Goal: Task Accomplishment & Management: Use online tool/utility

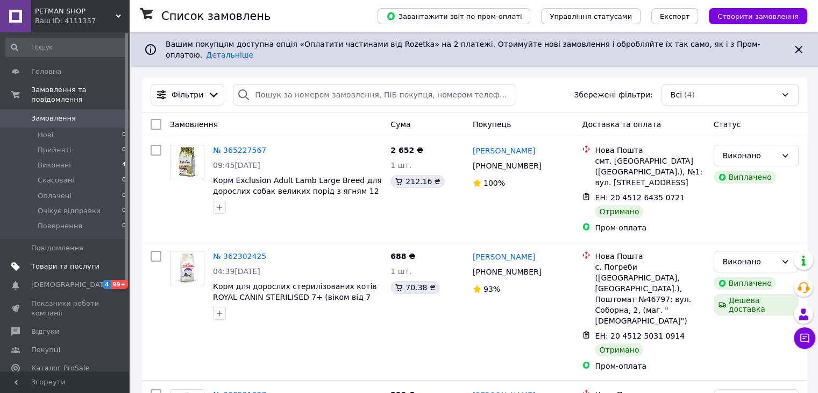
click at [60, 261] on span "Товари та послуги" at bounding box center [65, 266] width 68 height 10
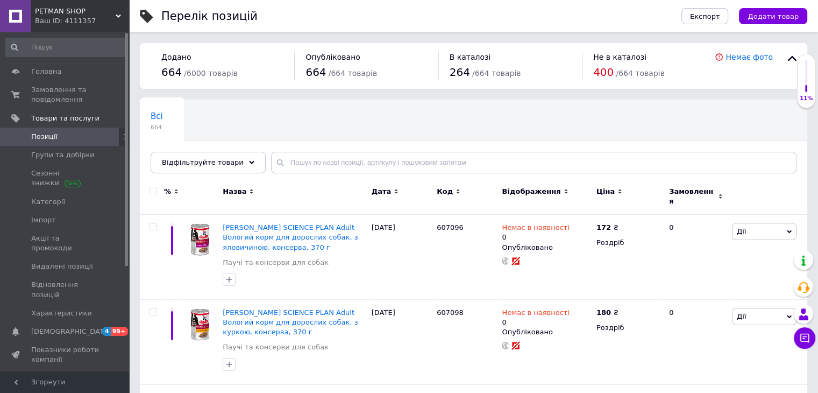
drag, startPoint x: 309, startPoint y: 117, endPoint x: 346, endPoint y: 117, distance: 37.1
click at [309, 117] on div "Всі 664 Ok Відфільтровано... Зберегти" at bounding box center [473, 141] width 667 height 89
click at [332, 169] on input "text" at bounding box center [533, 163] width 525 height 22
paste input "604072"
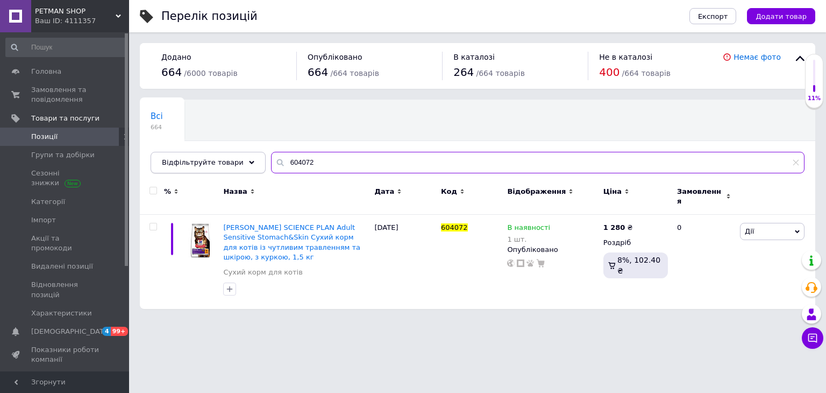
drag, startPoint x: 323, startPoint y: 153, endPoint x: 183, endPoint y: 153, distance: 139.8
click at [200, 153] on div "Відфільтруйте товари 604072" at bounding box center [478, 163] width 654 height 22
paste input "7655"
drag, startPoint x: 178, startPoint y: 161, endPoint x: 398, endPoint y: 117, distance: 224.3
click at [148, 161] on div "Всі 664 Ok Відфільтровано... Зберегти Нічого не знайдено Можливо, помилка у сло…" at bounding box center [477, 136] width 675 height 74
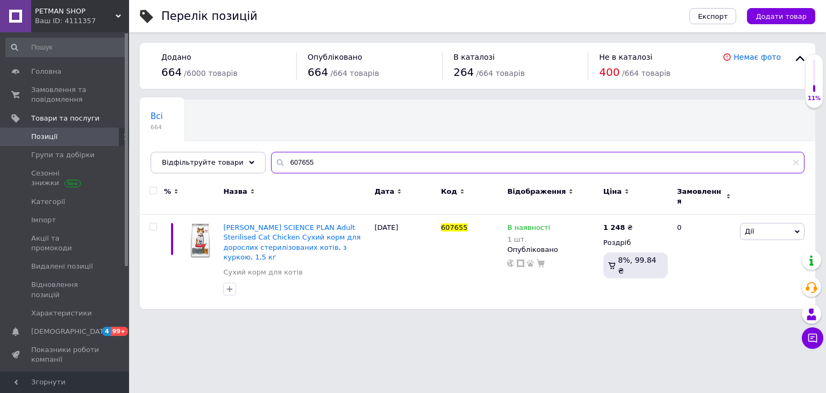
paste input "46"
drag, startPoint x: 329, startPoint y: 163, endPoint x: 240, endPoint y: 160, distance: 88.8
click at [239, 161] on div "Відфільтруйте товари 607646" at bounding box center [478, 163] width 654 height 22
paste input "8058"
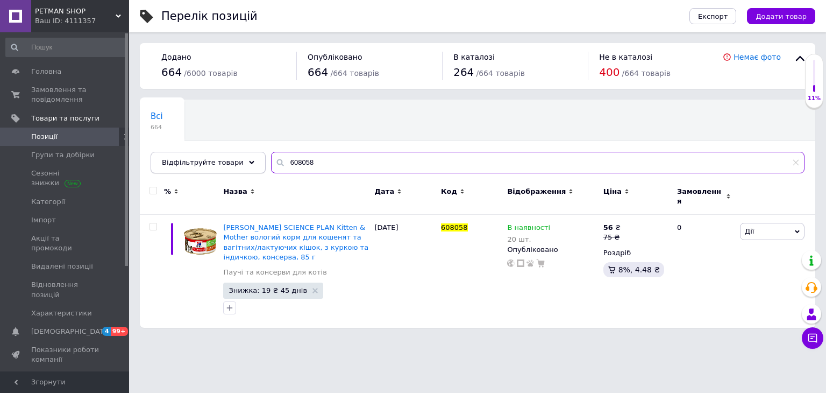
drag, startPoint x: 314, startPoint y: 159, endPoint x: 176, endPoint y: 163, distance: 137.7
click at [180, 162] on div "Відфільтруйте товари 608058" at bounding box center [478, 163] width 654 height 22
paste input "46695"
type input "46695"
